Goal: Task Accomplishment & Management: Complete application form

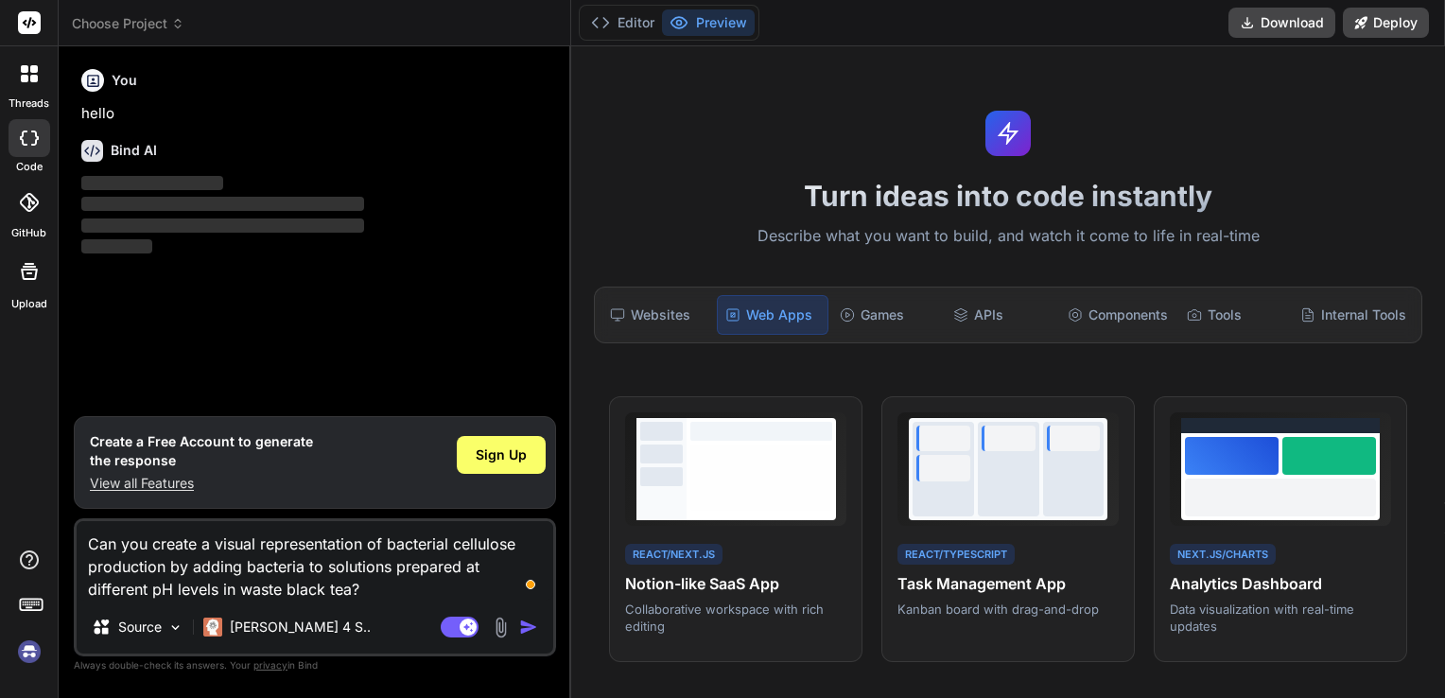
click at [525, 627] on img "button" at bounding box center [528, 626] width 19 height 19
click at [495, 462] on span "Sign Up" at bounding box center [501, 454] width 51 height 19
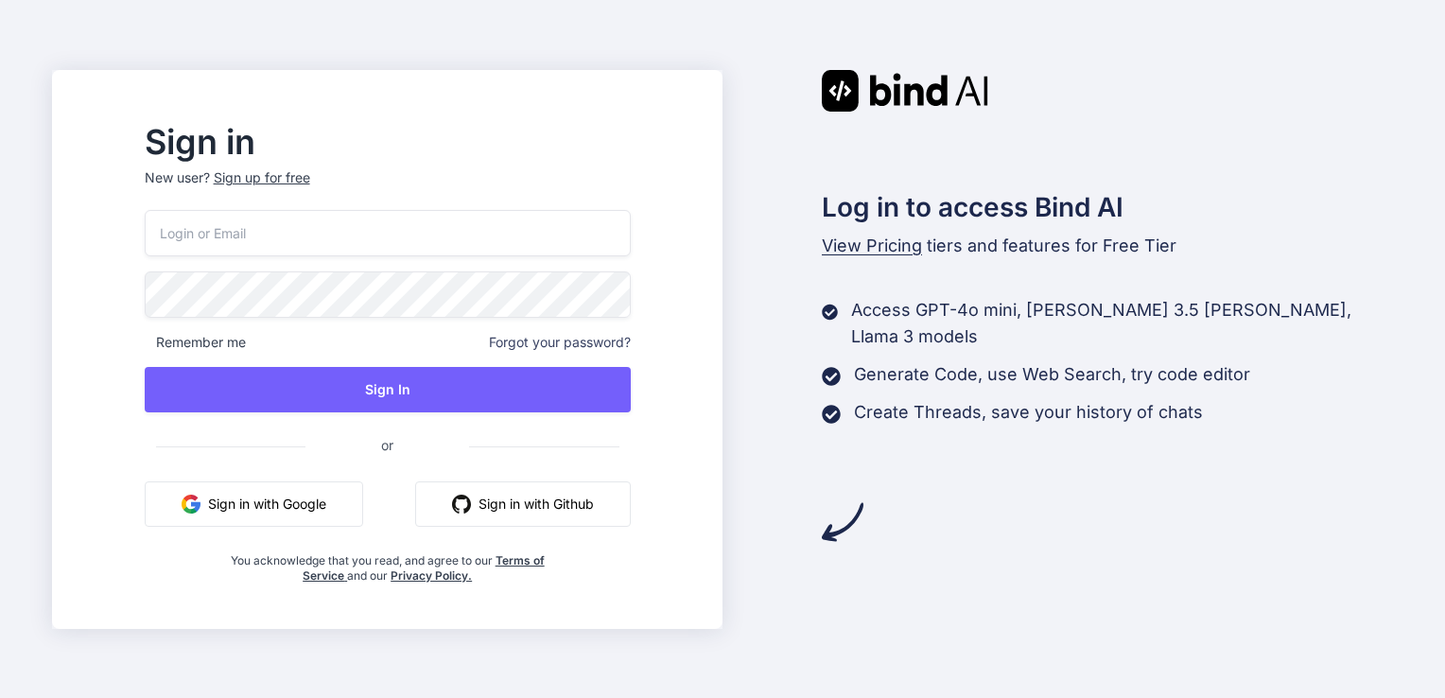
click at [333, 507] on button "Sign in with Google" at bounding box center [254, 503] width 218 height 45
click at [267, 240] on input "email" at bounding box center [388, 233] width 486 height 46
click at [262, 228] on input "email" at bounding box center [388, 233] width 486 height 46
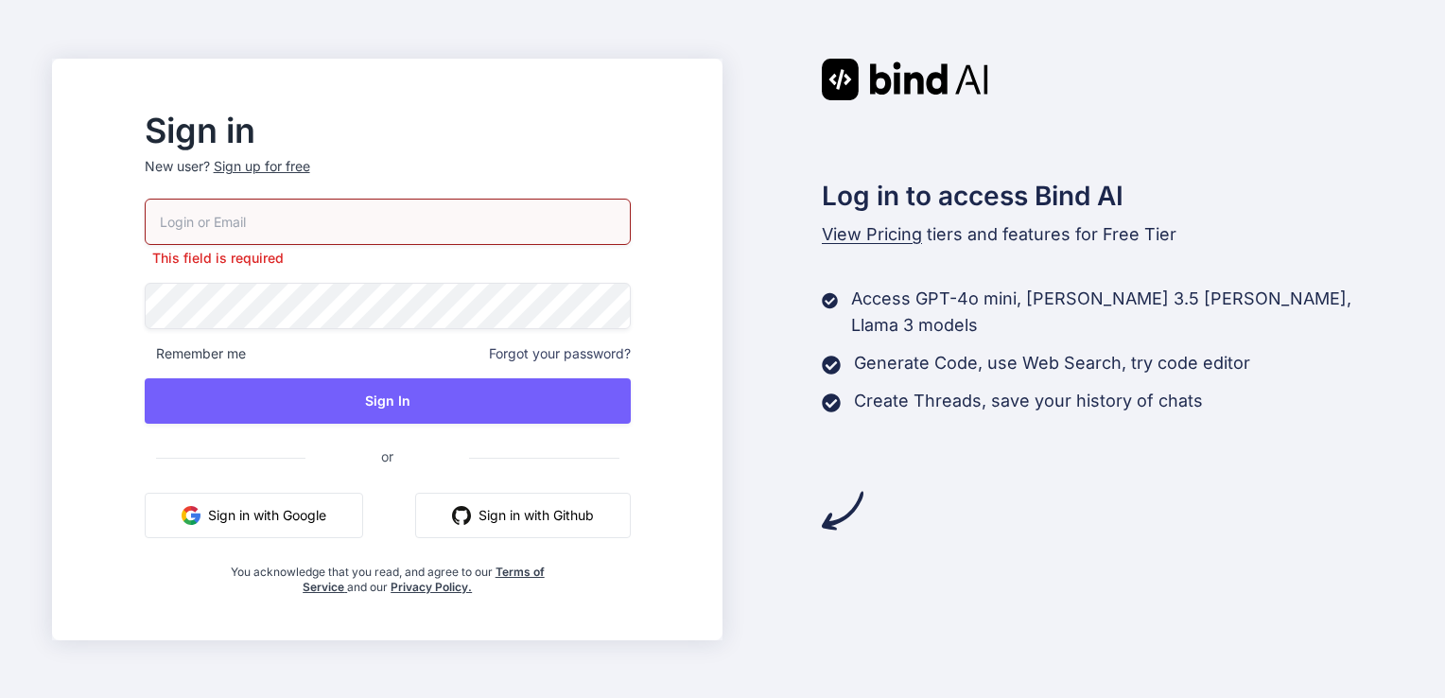
click at [439, 178] on p "New user? Sign up for free" at bounding box center [388, 178] width 486 height 42
click at [310, 168] on div "Sign up for free" at bounding box center [262, 166] width 96 height 19
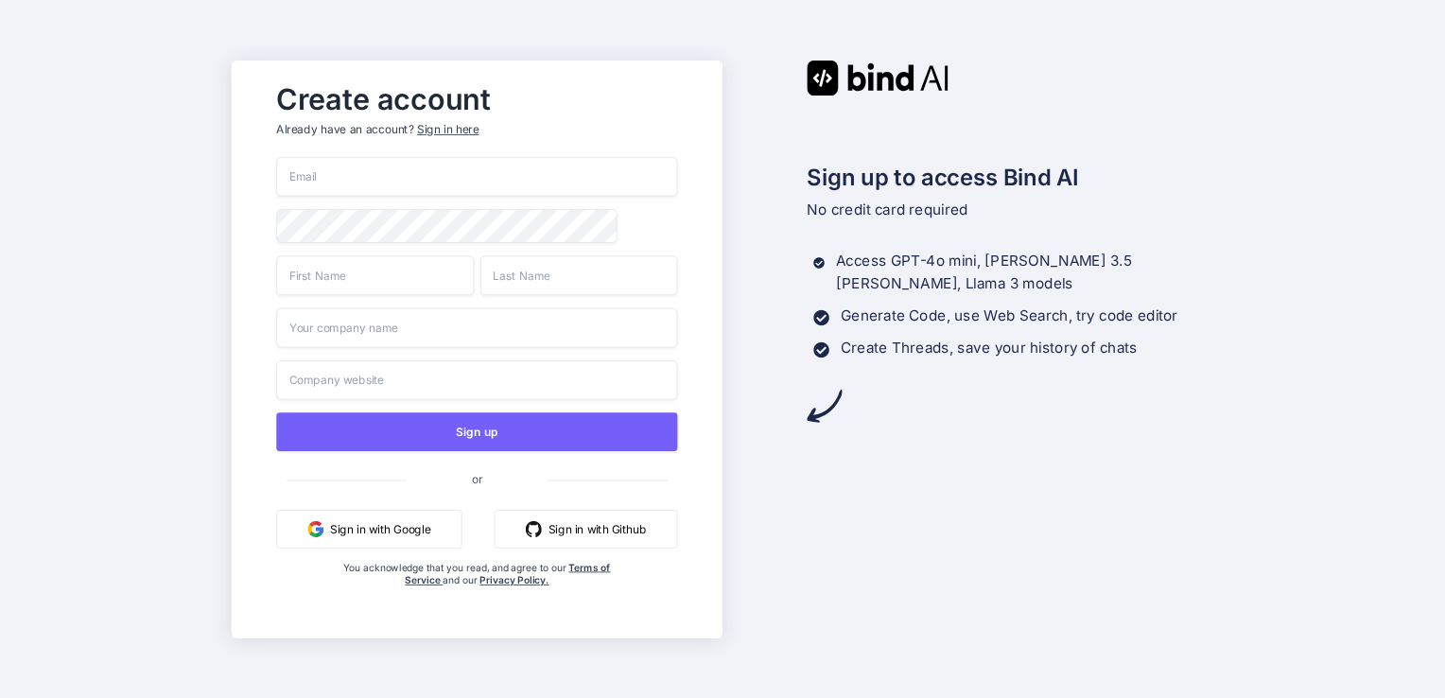
click at [340, 176] on input "email" at bounding box center [476, 177] width 401 height 40
